Goal: Information Seeking & Learning: Learn about a topic

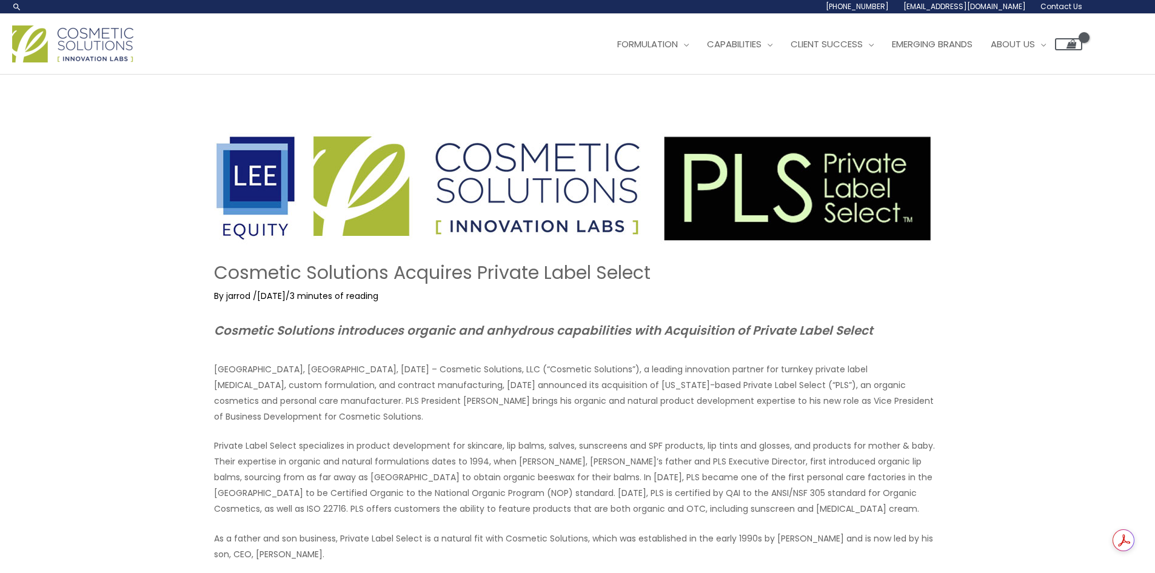
click at [389, 245] on img at bounding box center [574, 189] width 720 height 112
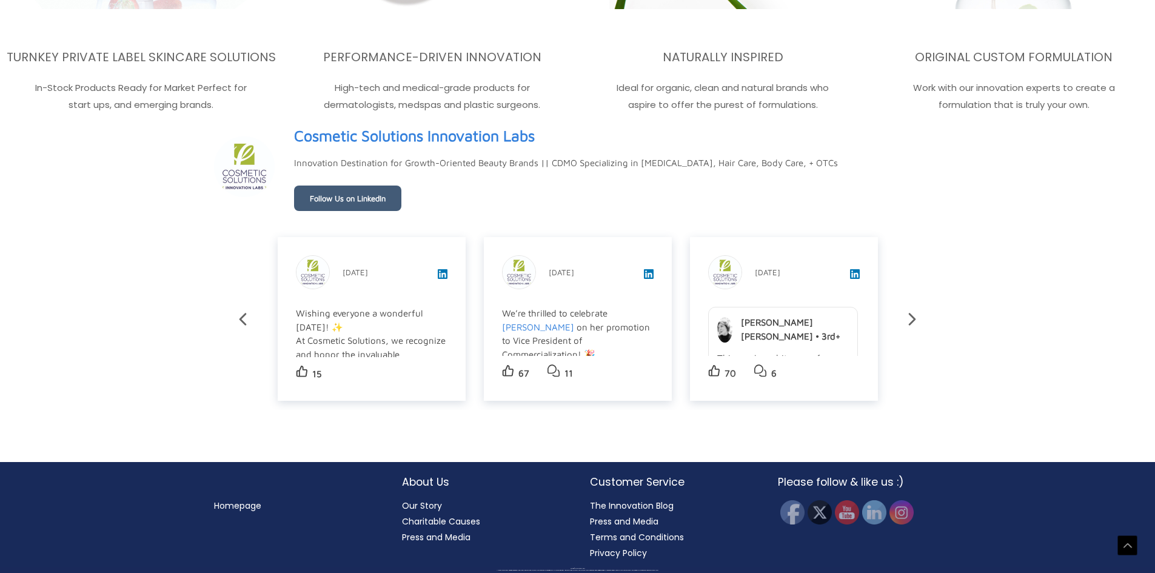
scroll to position [2431, 0]
click at [407, 140] on link "Cosmetic Solutions Innovation Labs" at bounding box center [414, 136] width 241 height 28
